Goal: Task Accomplishment & Management: Complete application form

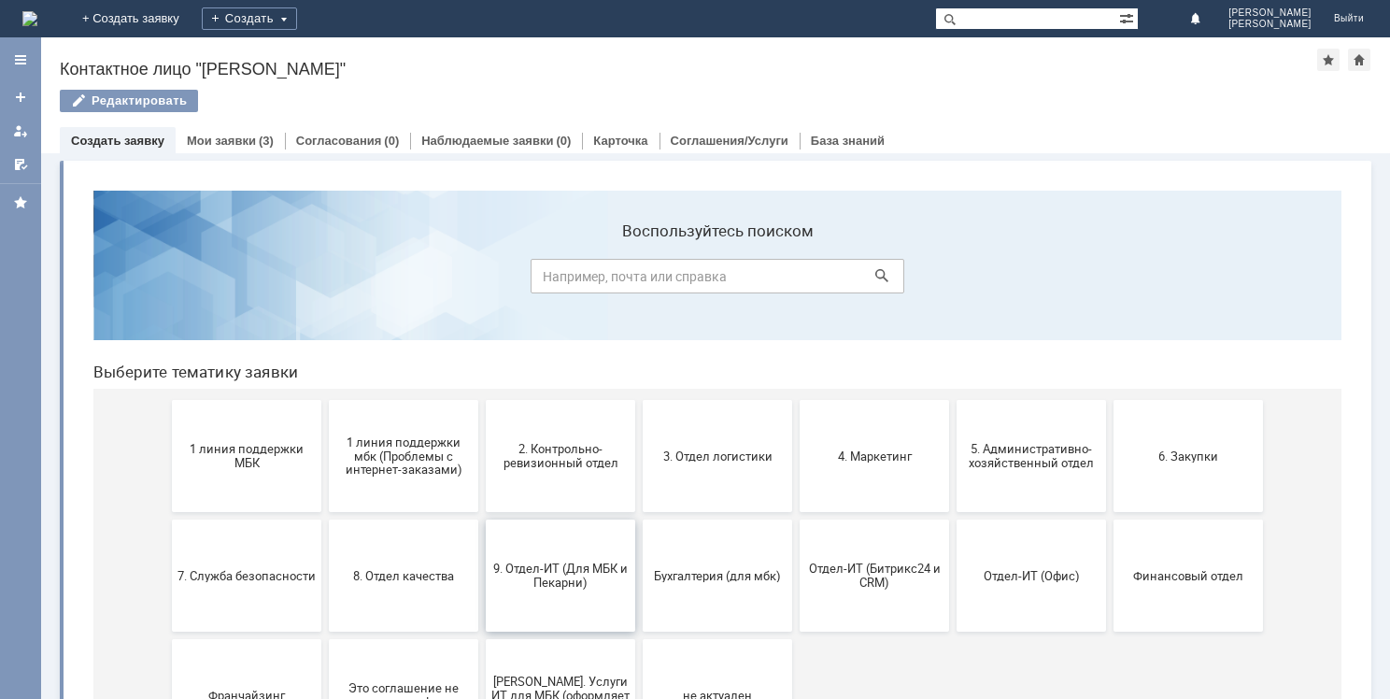
click at [518, 542] on button "9. Отдел-ИТ (Для МБК и Пекарни)" at bounding box center [560, 575] width 149 height 112
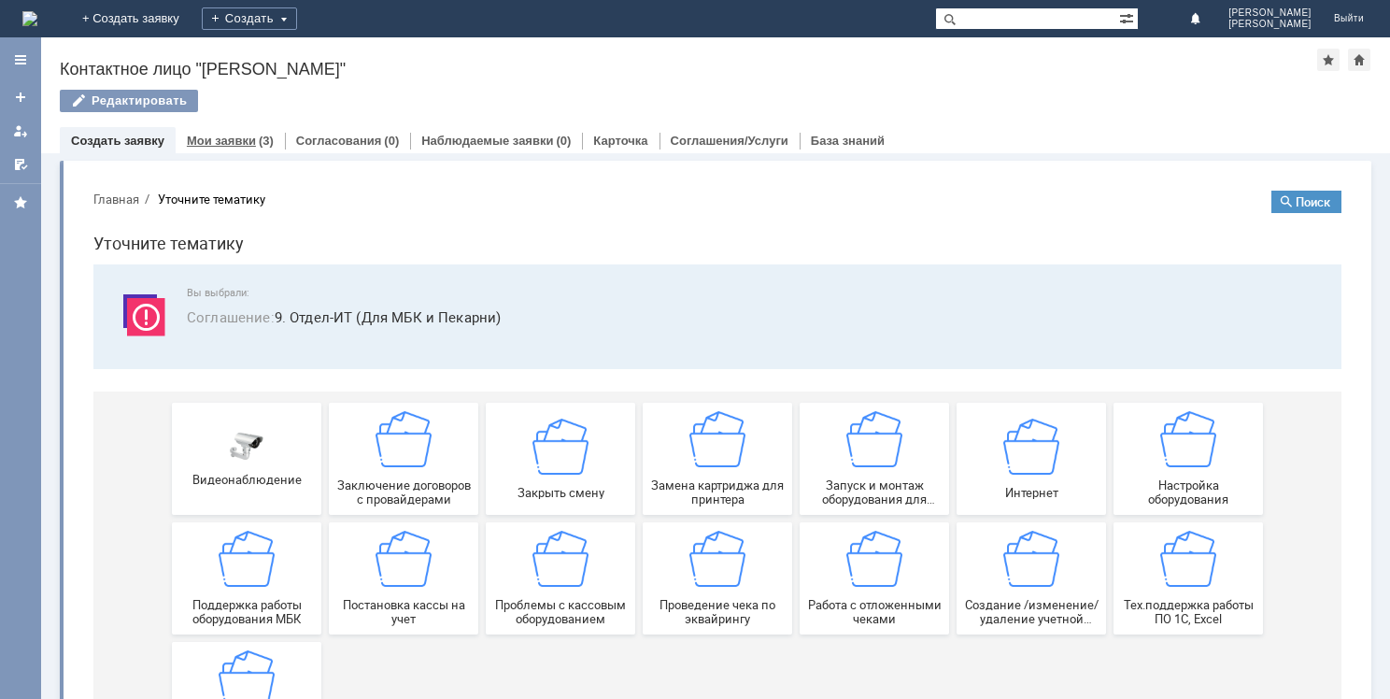
click at [215, 134] on link "Мои заявки" at bounding box center [221, 141] width 69 height 14
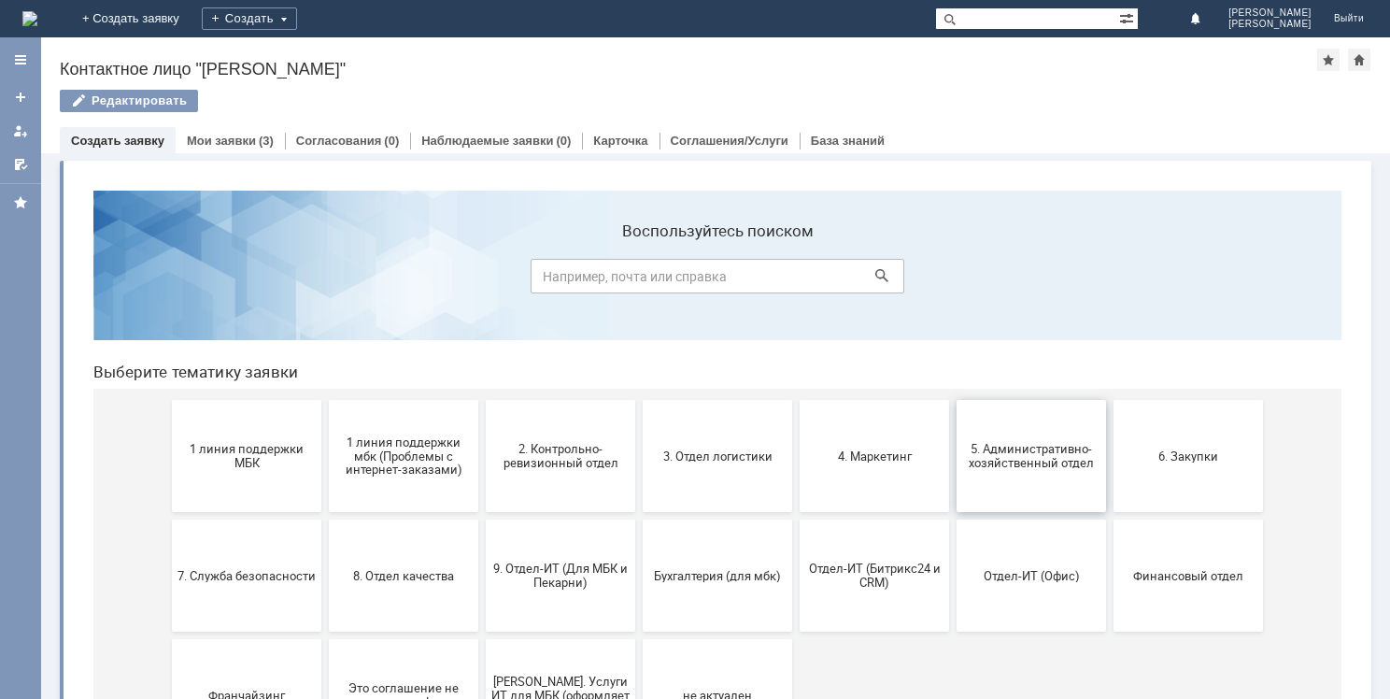
click at [975, 460] on span "5. Административно-хозяйственный отдел" at bounding box center [1031, 456] width 138 height 28
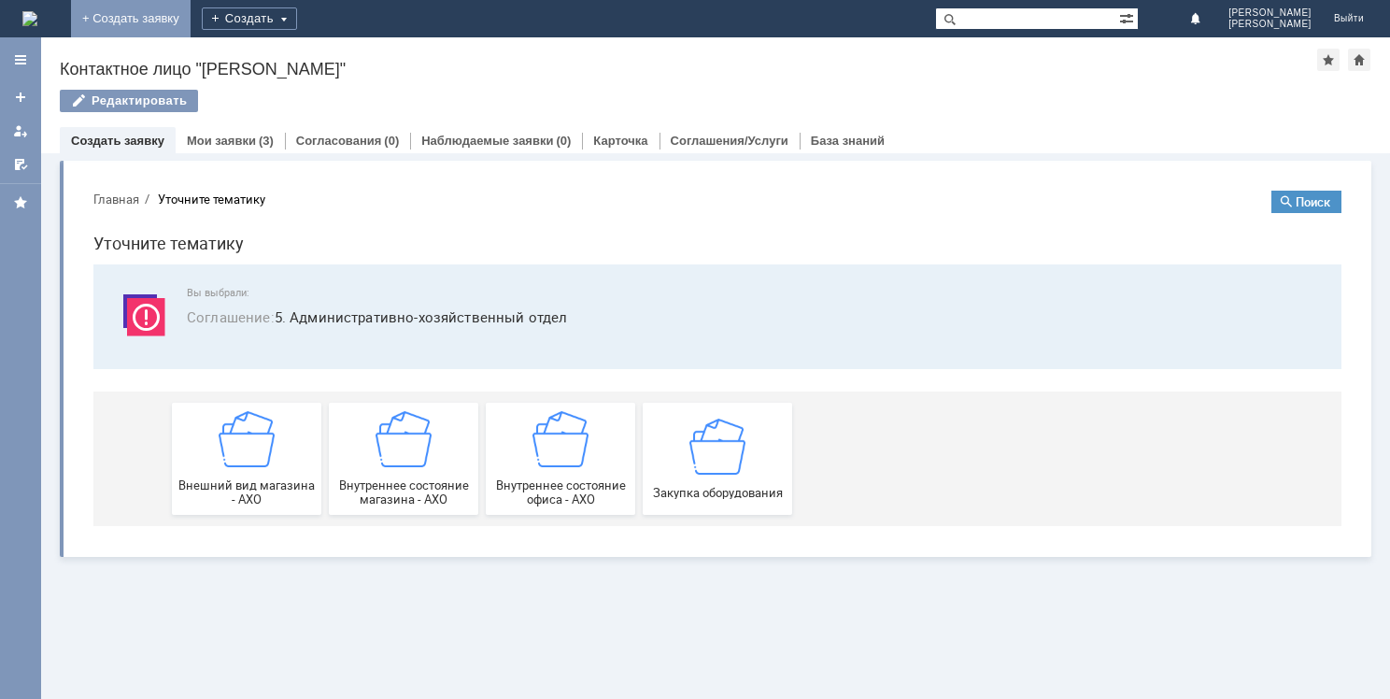
click at [191, 16] on link "+ Создать заявку" at bounding box center [131, 18] width 120 height 37
click at [191, 9] on link "+ Создать заявку" at bounding box center [131, 18] width 120 height 37
click at [37, 11] on img at bounding box center [29, 18] width 15 height 15
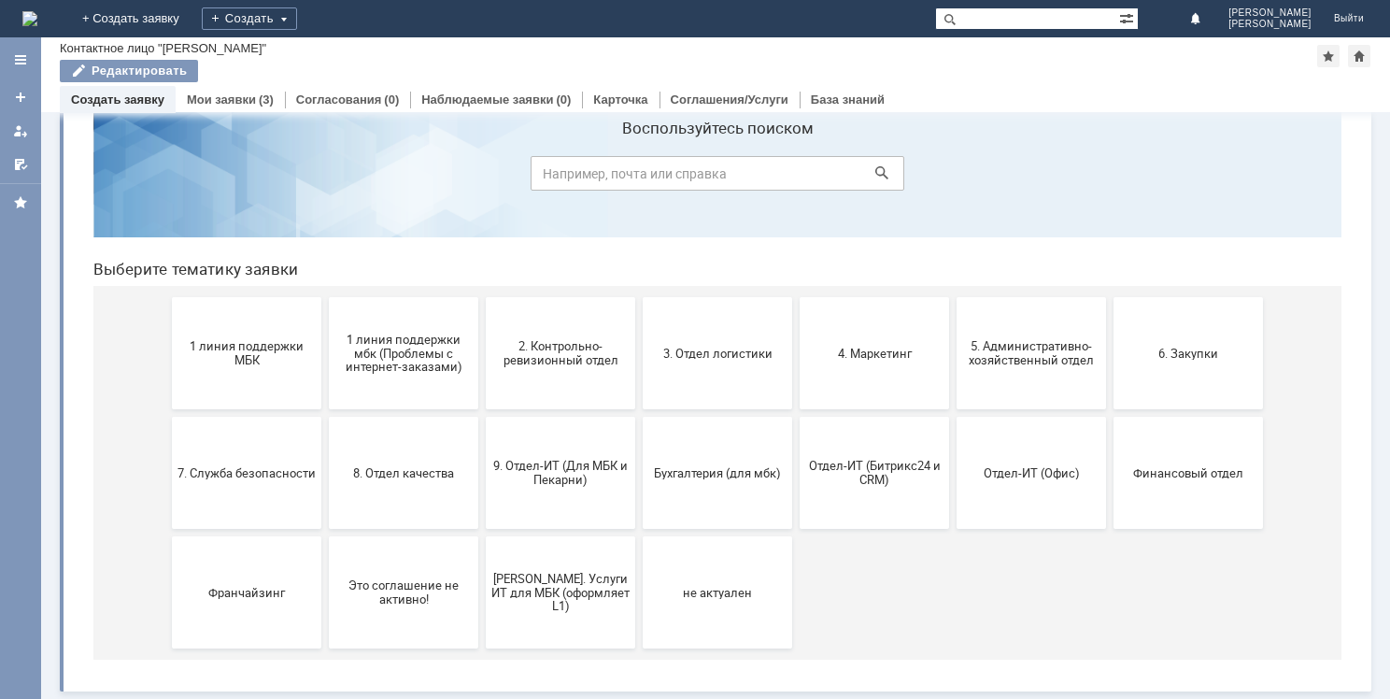
scroll to position [62, 0]
click at [596, 488] on button "9. Отдел-ИТ (Для МБК и Пекарни)" at bounding box center [560, 473] width 149 height 112
click at [1026, 458] on button "Отдел-ИТ (Офис)" at bounding box center [1030, 473] width 149 height 112
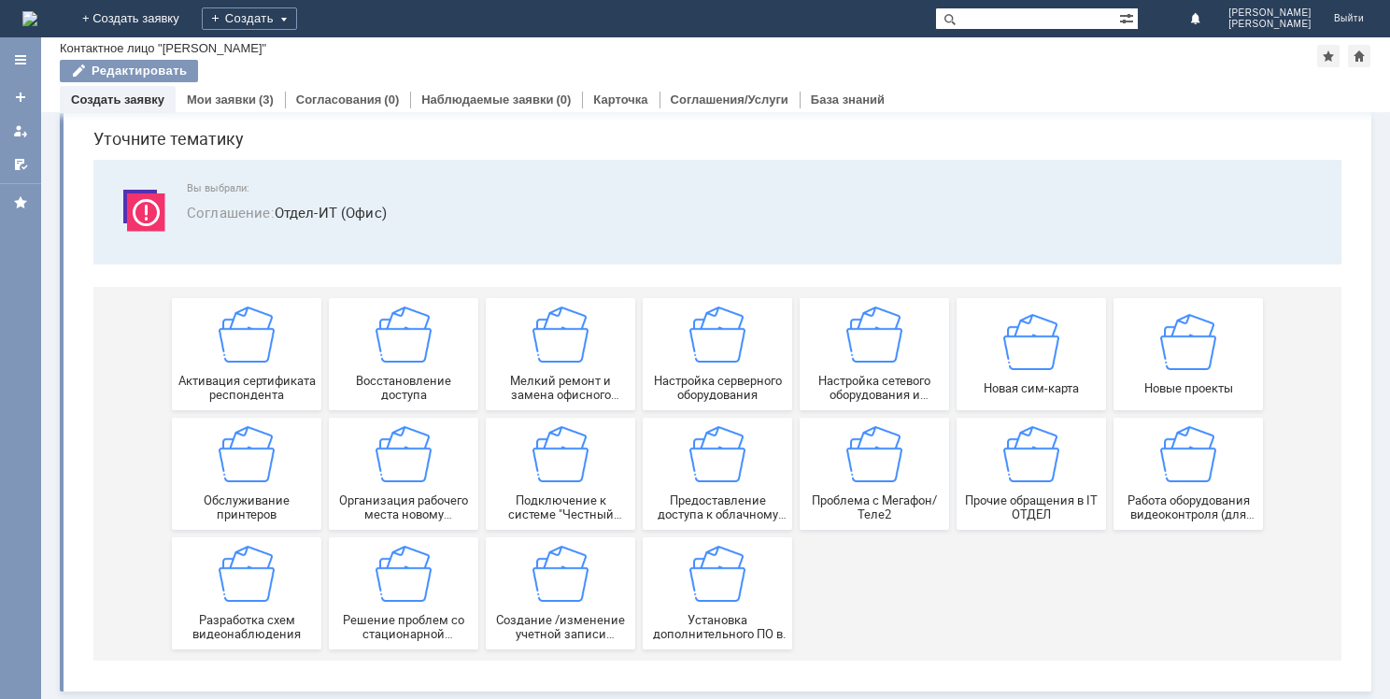
scroll to position [64, 0]
click at [558, 332] on img at bounding box center [560, 334] width 56 height 56
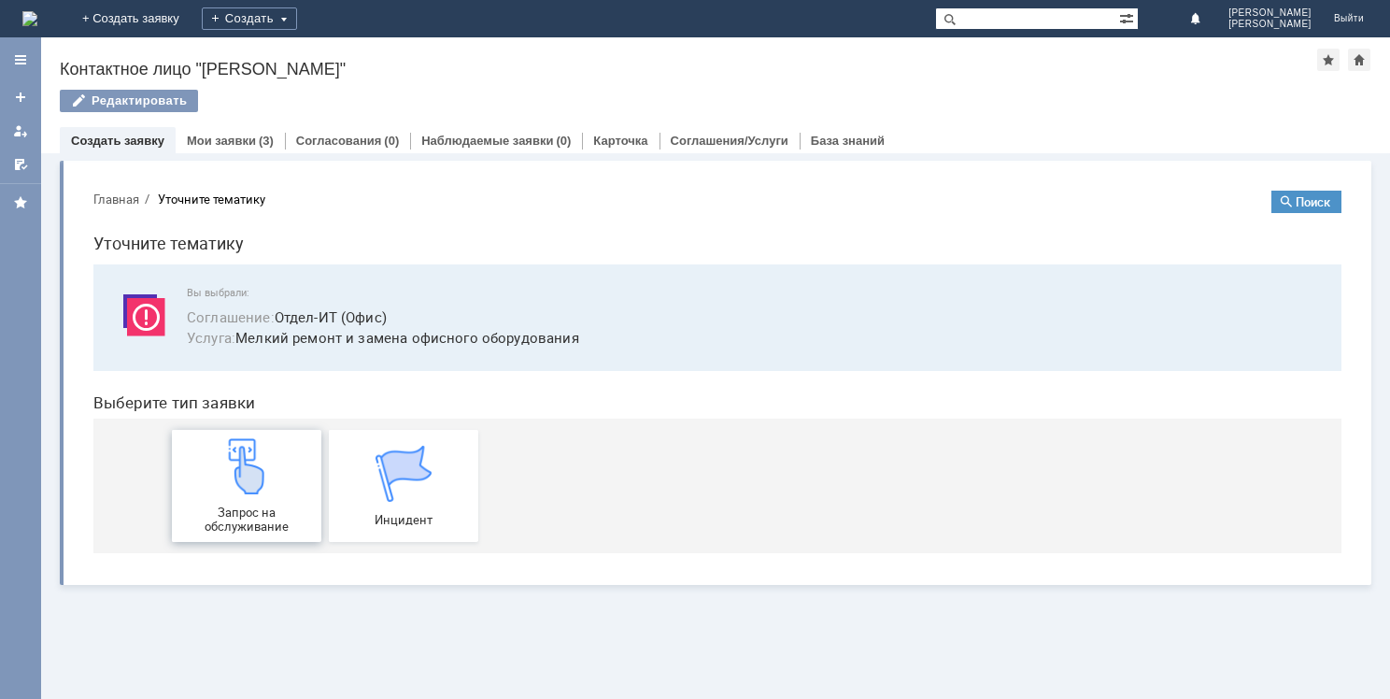
click at [286, 457] on div "Запрос на обслуживание" at bounding box center [246, 485] width 138 height 95
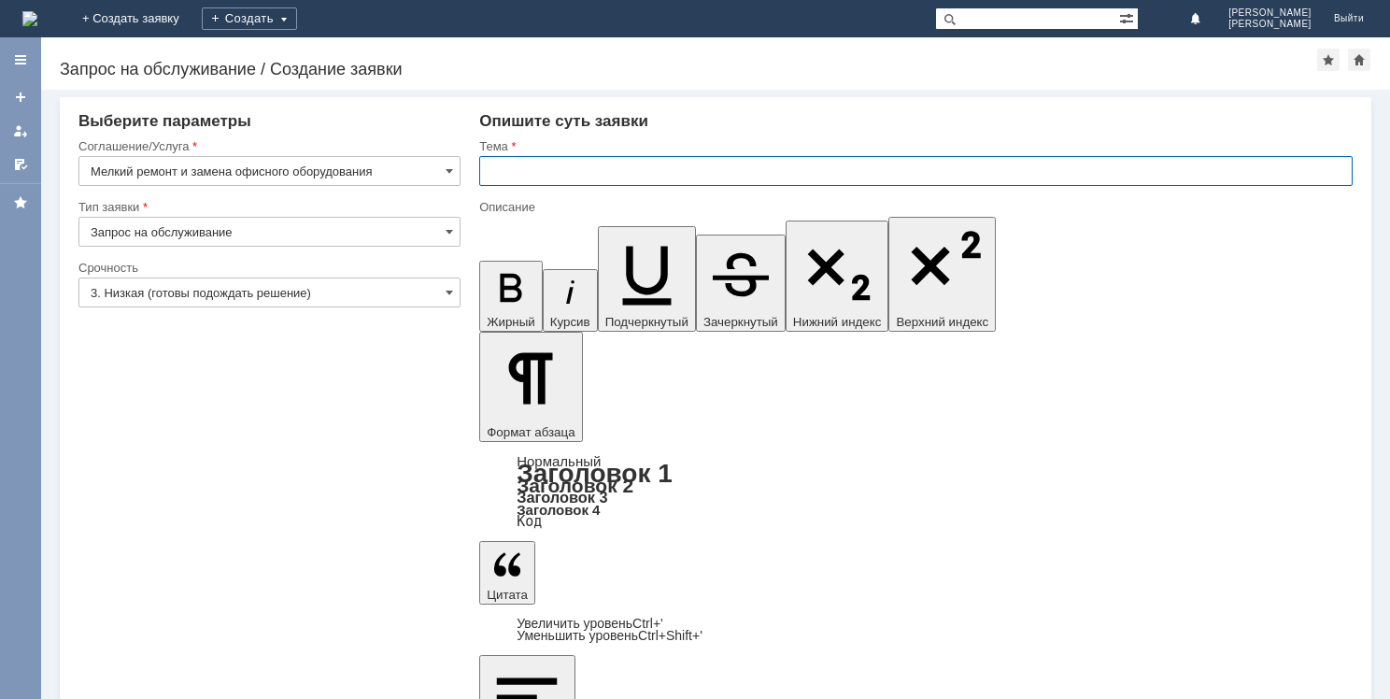
click at [515, 176] on input "text" at bounding box center [915, 171] width 873 height 30
type input "Принтер"
